Goal: Transaction & Acquisition: Purchase product/service

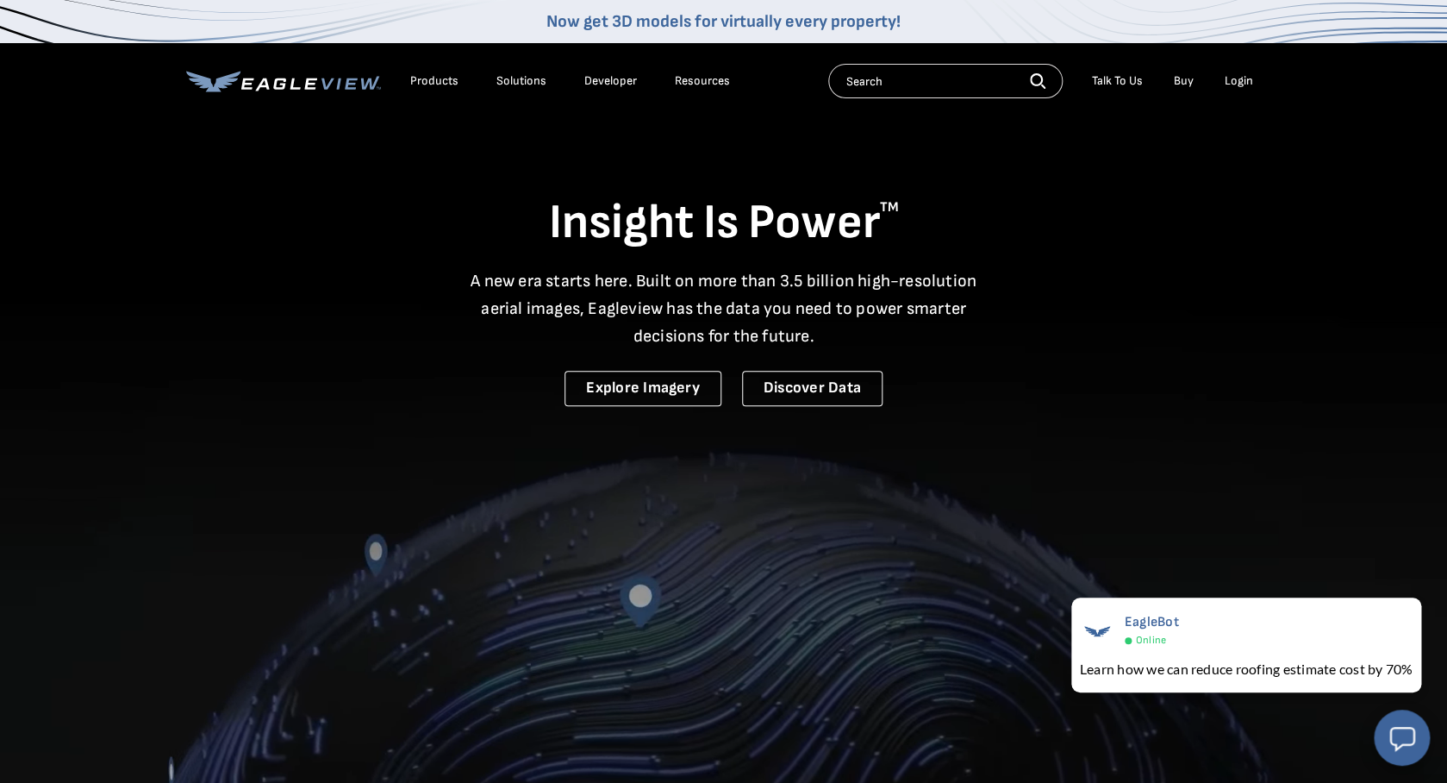
click at [1237, 85] on div "Login" at bounding box center [1239, 81] width 28 height 16
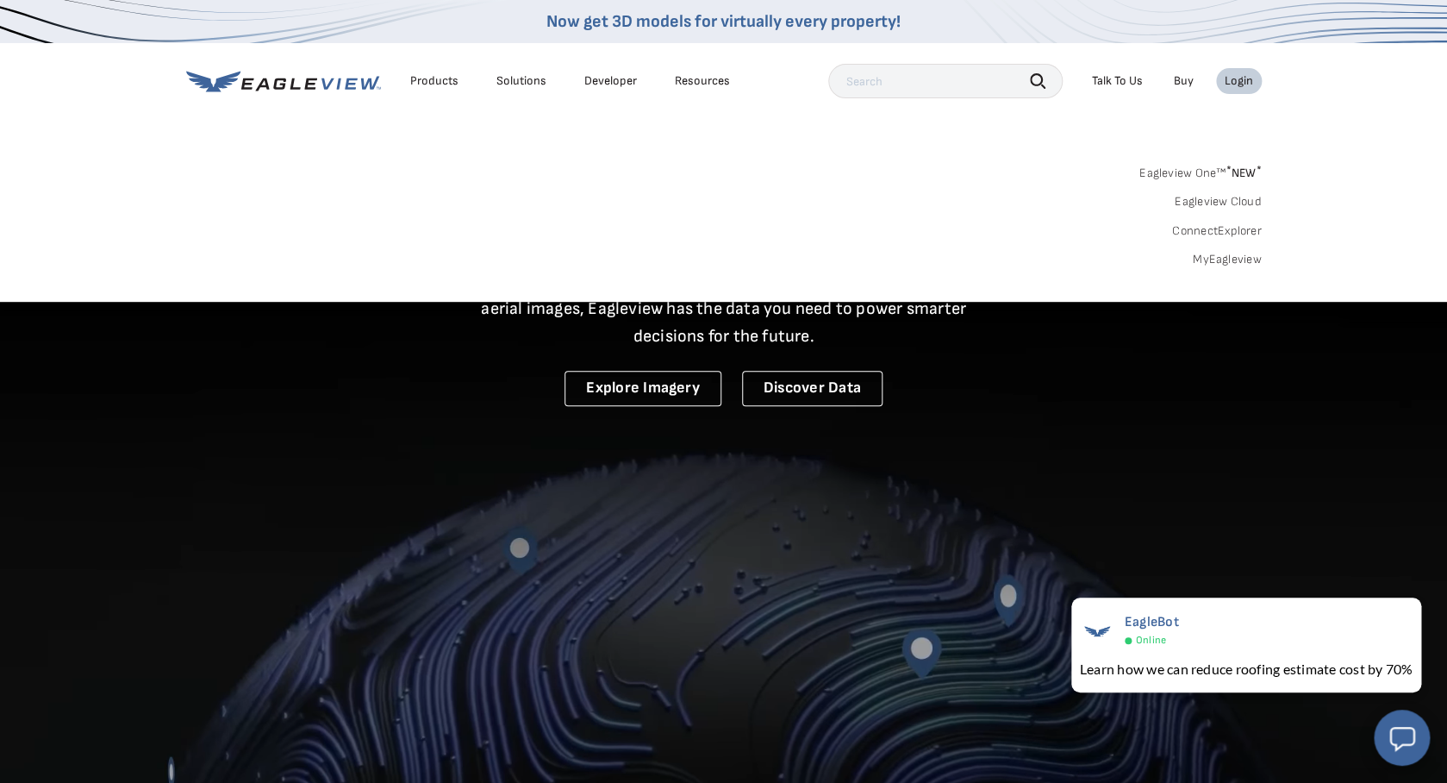
click at [1209, 255] on link "MyEagleview" at bounding box center [1227, 260] width 69 height 16
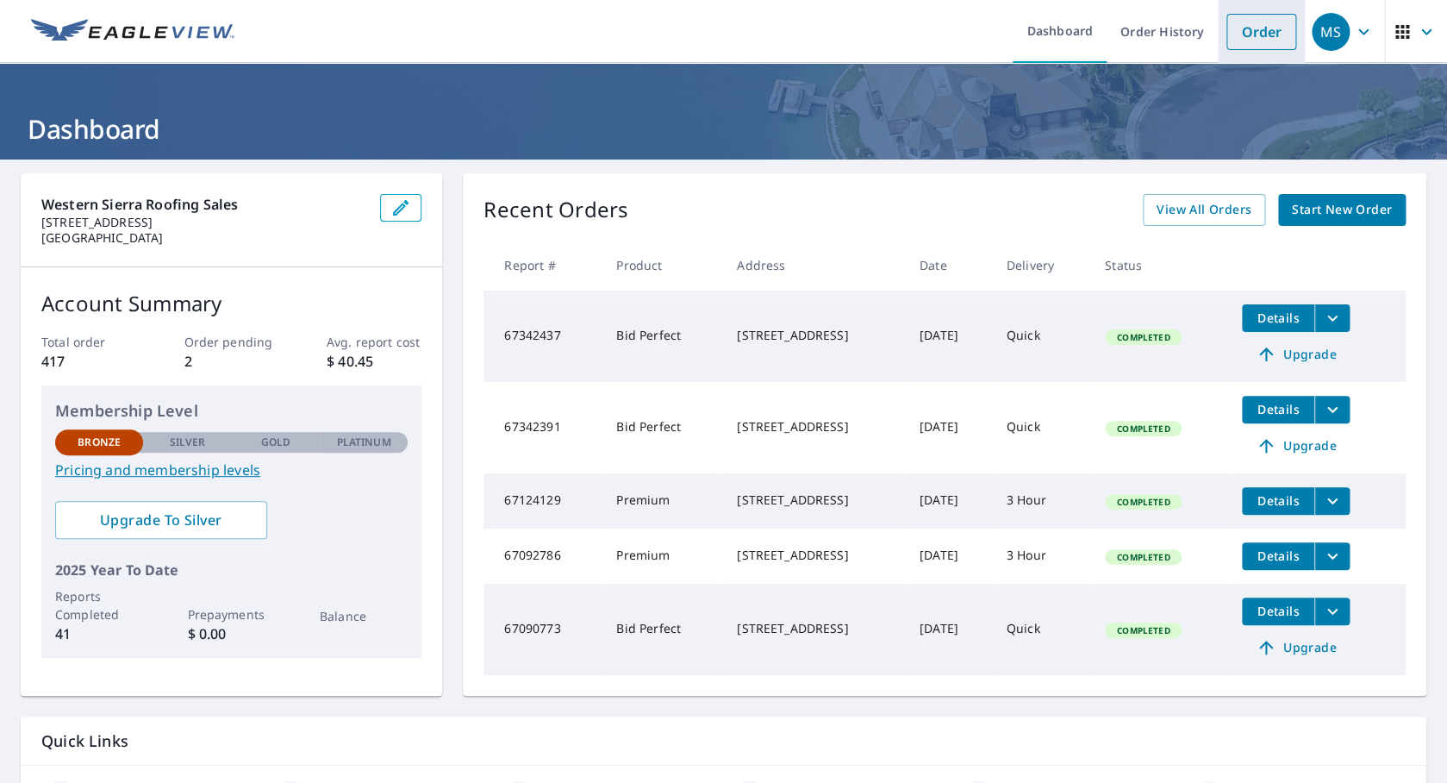
click at [1257, 38] on link "Order" at bounding box center [1262, 32] width 70 height 36
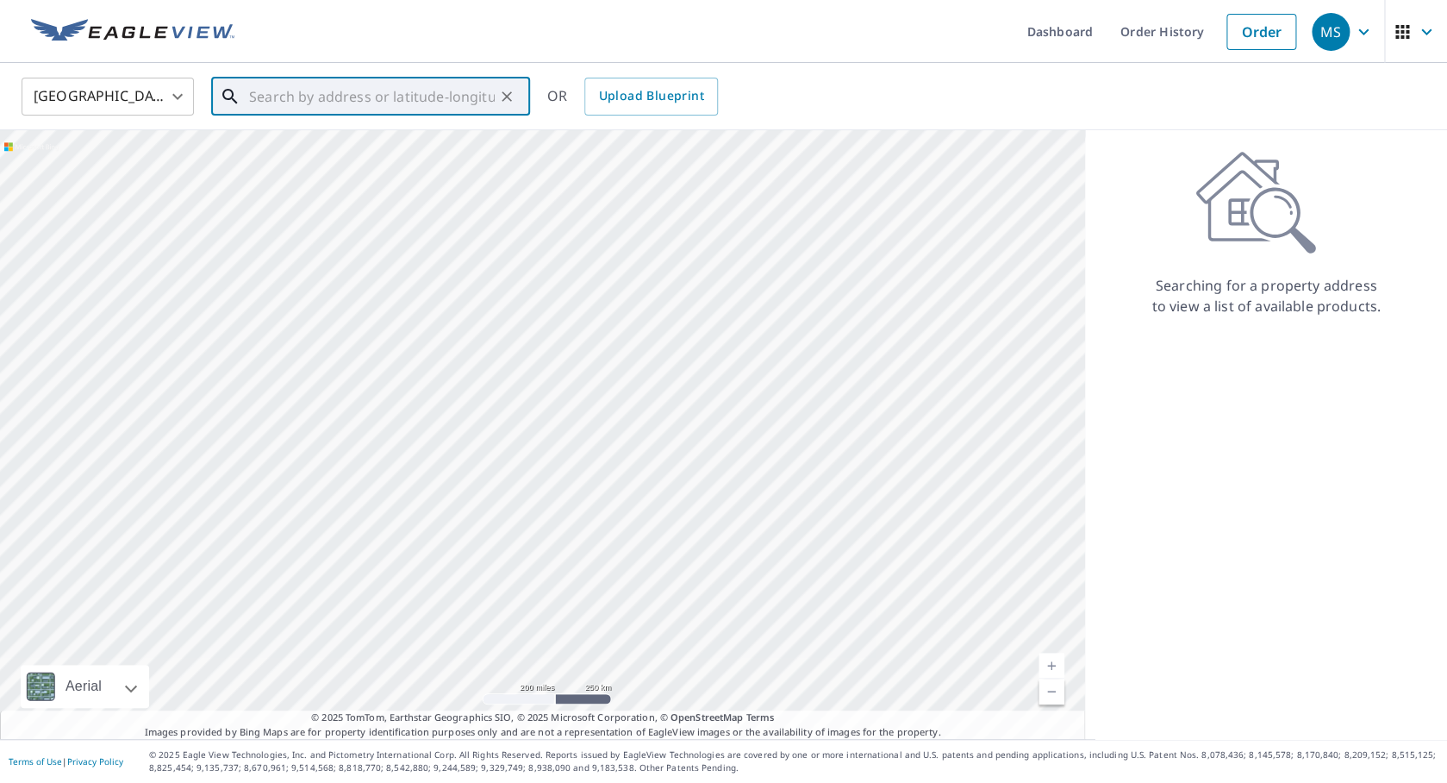
click at [316, 96] on input "text" at bounding box center [372, 96] width 246 height 48
click at [319, 153] on span "[STREET_ADDRESS]" at bounding box center [381, 146] width 271 height 21
type input "[STREET_ADDRESS]"
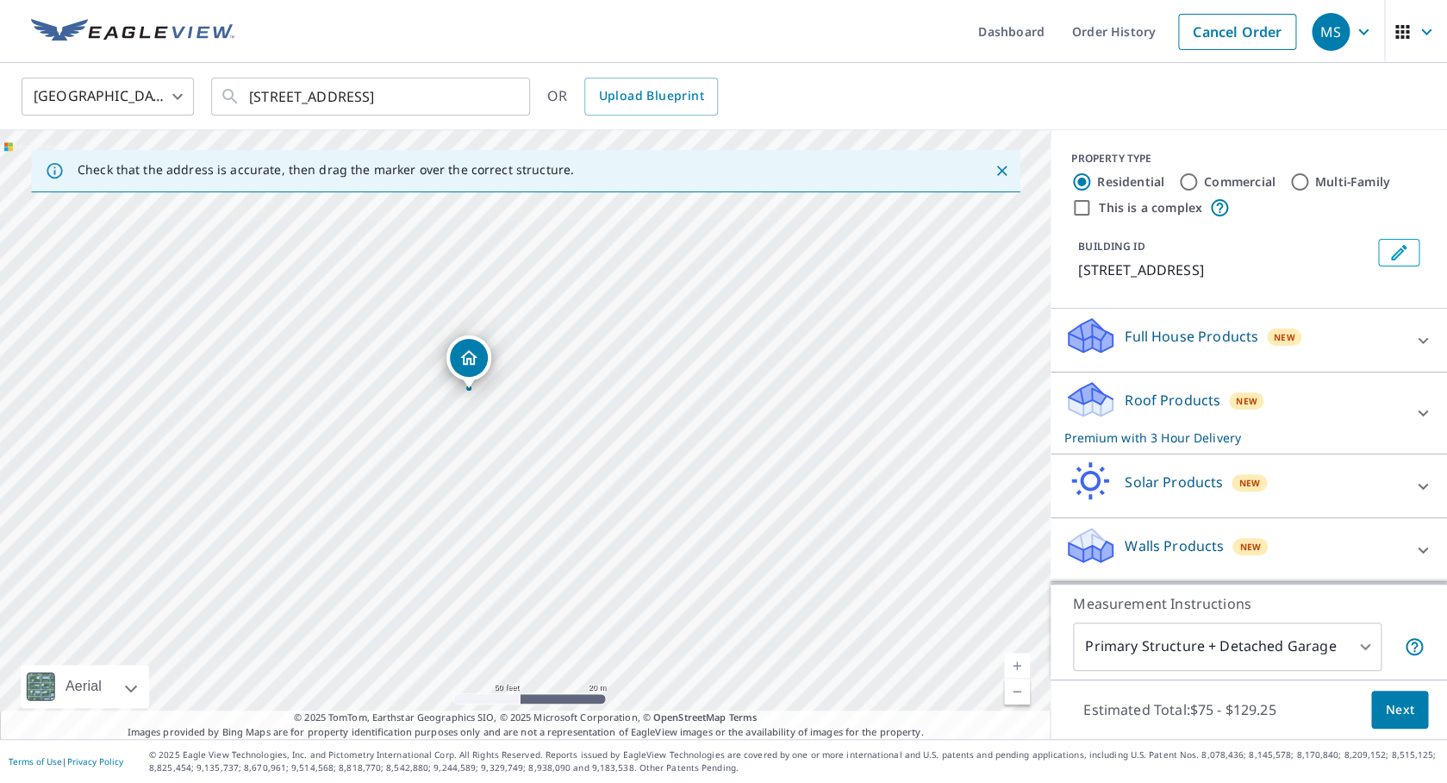
drag, startPoint x: 532, startPoint y: 384, endPoint x: 545, endPoint y: 422, distance: 40.1
click at [545, 422] on div "[STREET_ADDRESS]" at bounding box center [525, 434] width 1051 height 609
click at [1426, 416] on icon at bounding box center [1423, 413] width 10 height 6
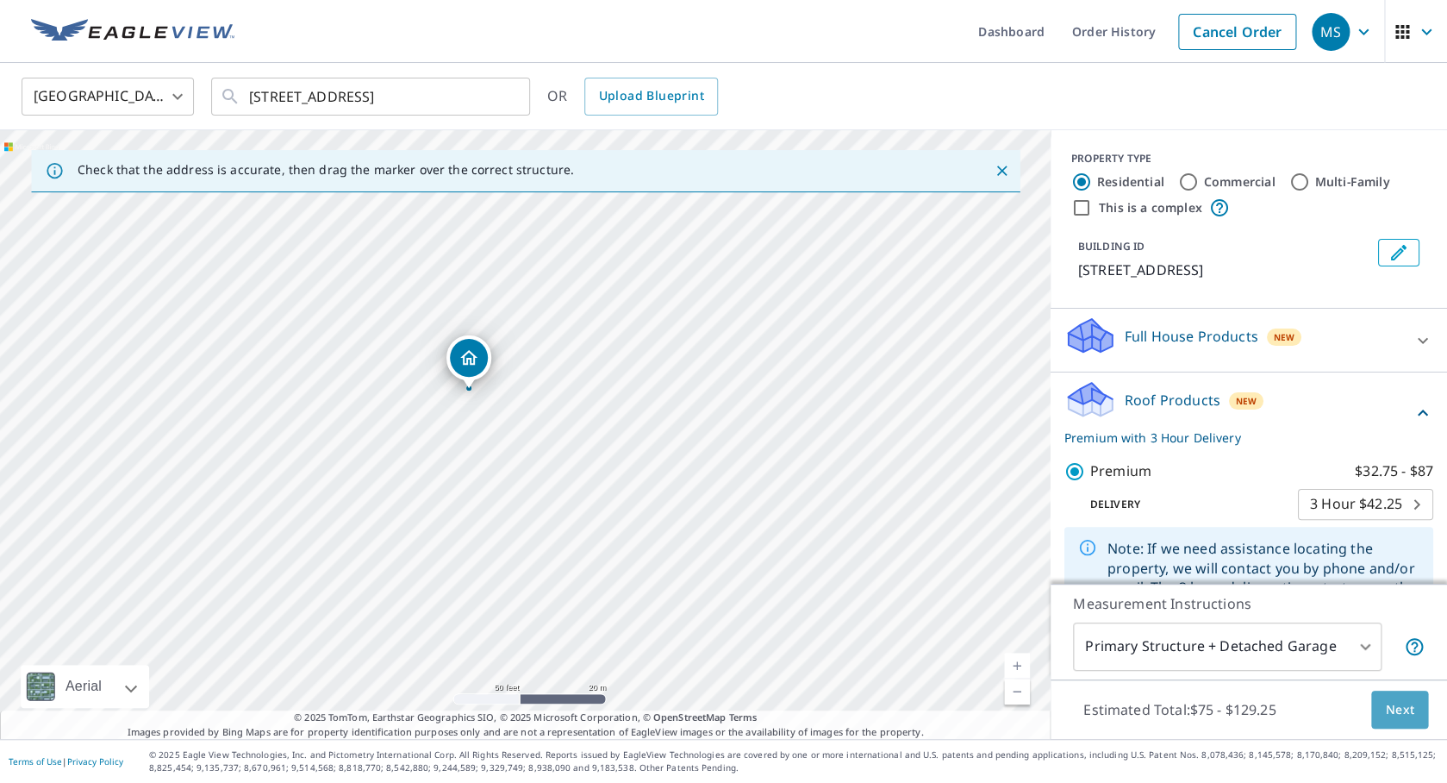
click at [1410, 713] on span "Next" at bounding box center [1399, 710] width 29 height 22
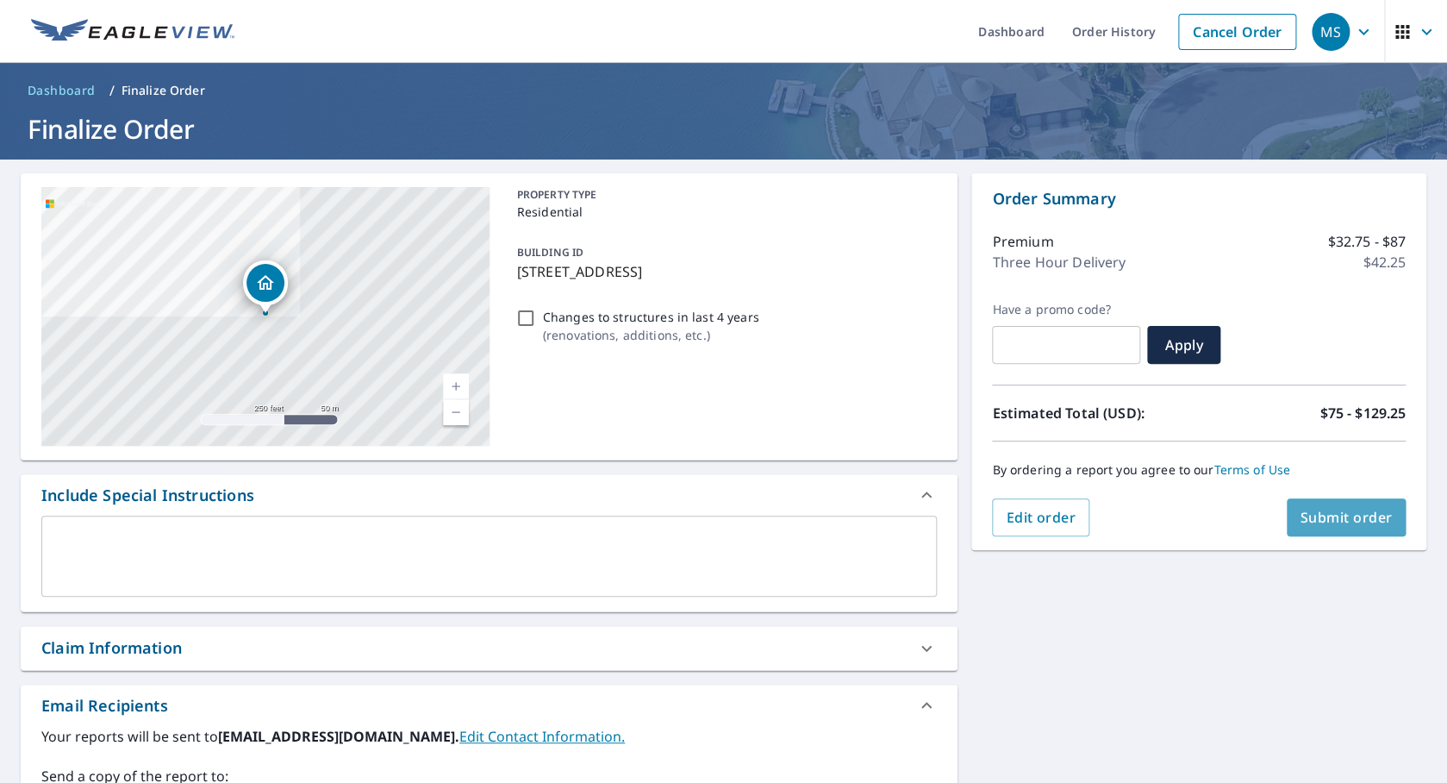
click at [1355, 520] on span "Submit order" at bounding box center [1347, 517] width 92 height 19
